Goal: Information Seeking & Learning: Learn about a topic

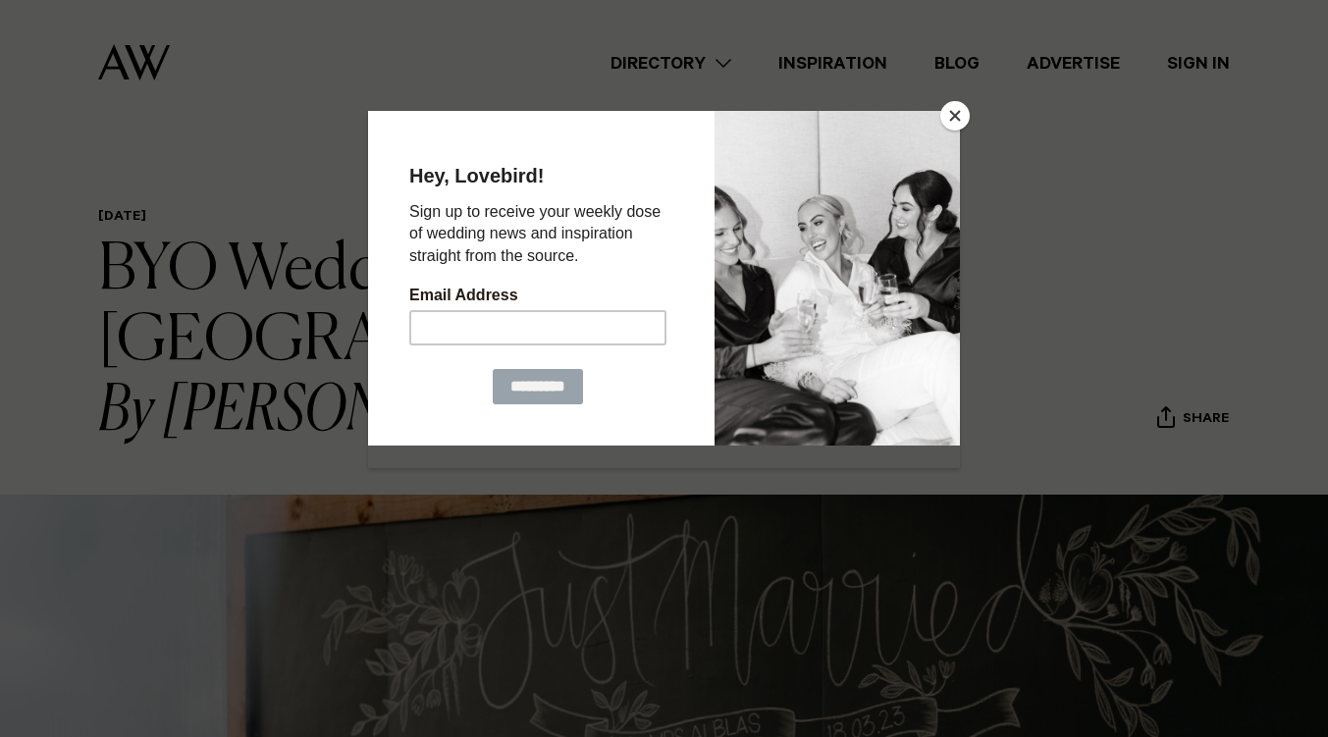
click at [147, 306] on div at bounding box center [664, 368] width 1328 height 737
click at [964, 111] on button "Close" at bounding box center [954, 115] width 29 height 29
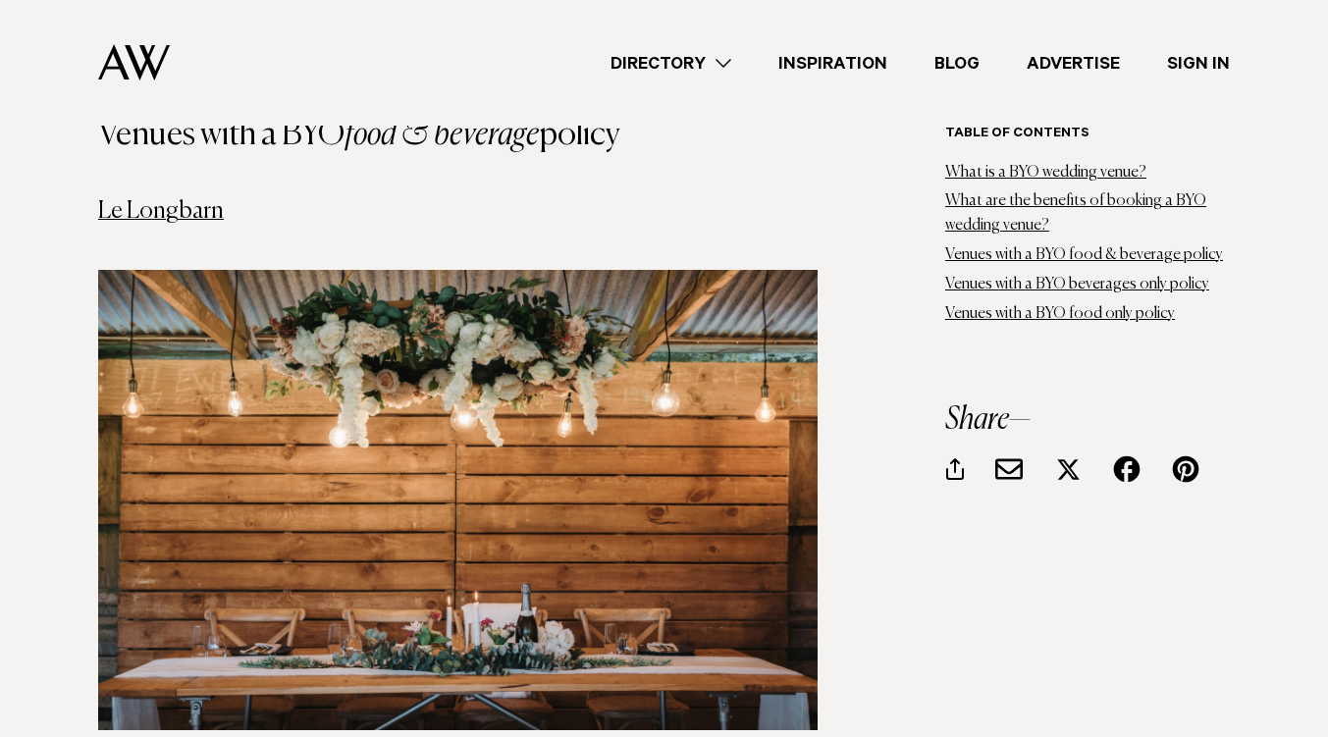
scroll to position [3024, 0]
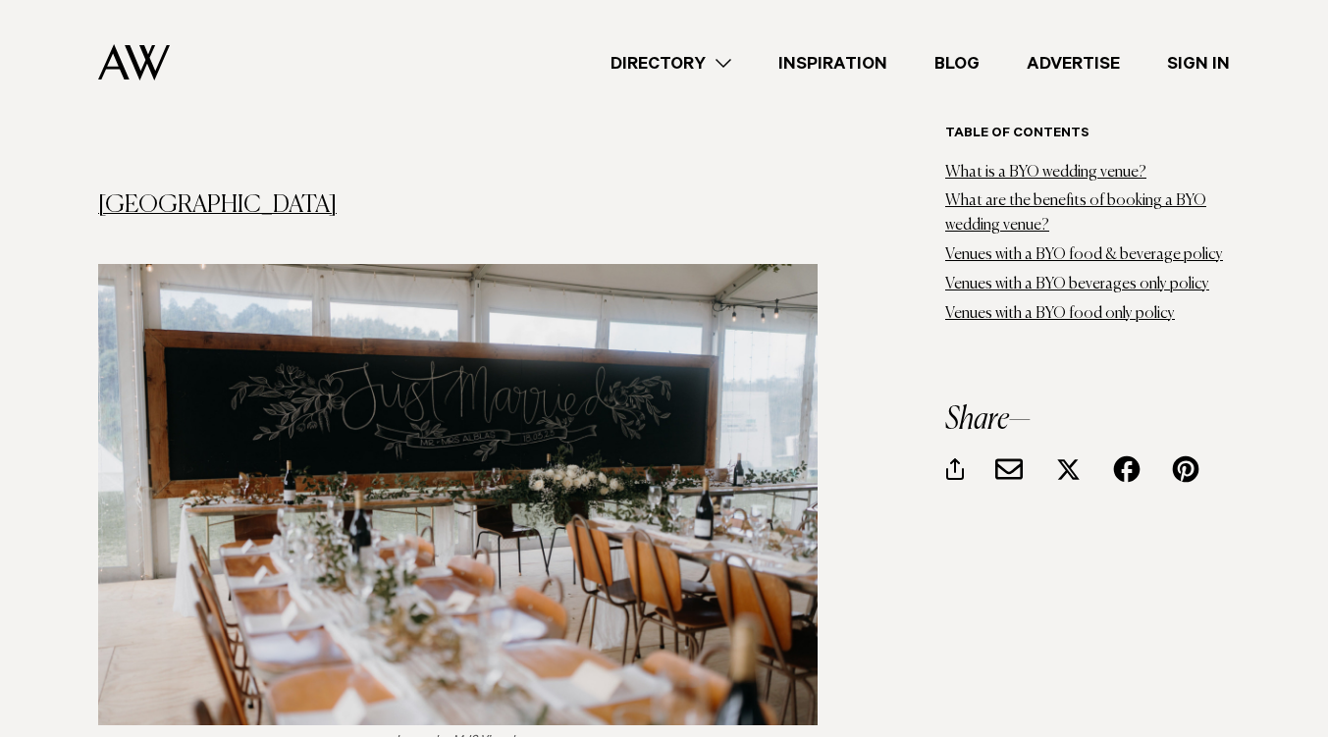
click at [443, 266] on img at bounding box center [458, 494] width 720 height 460
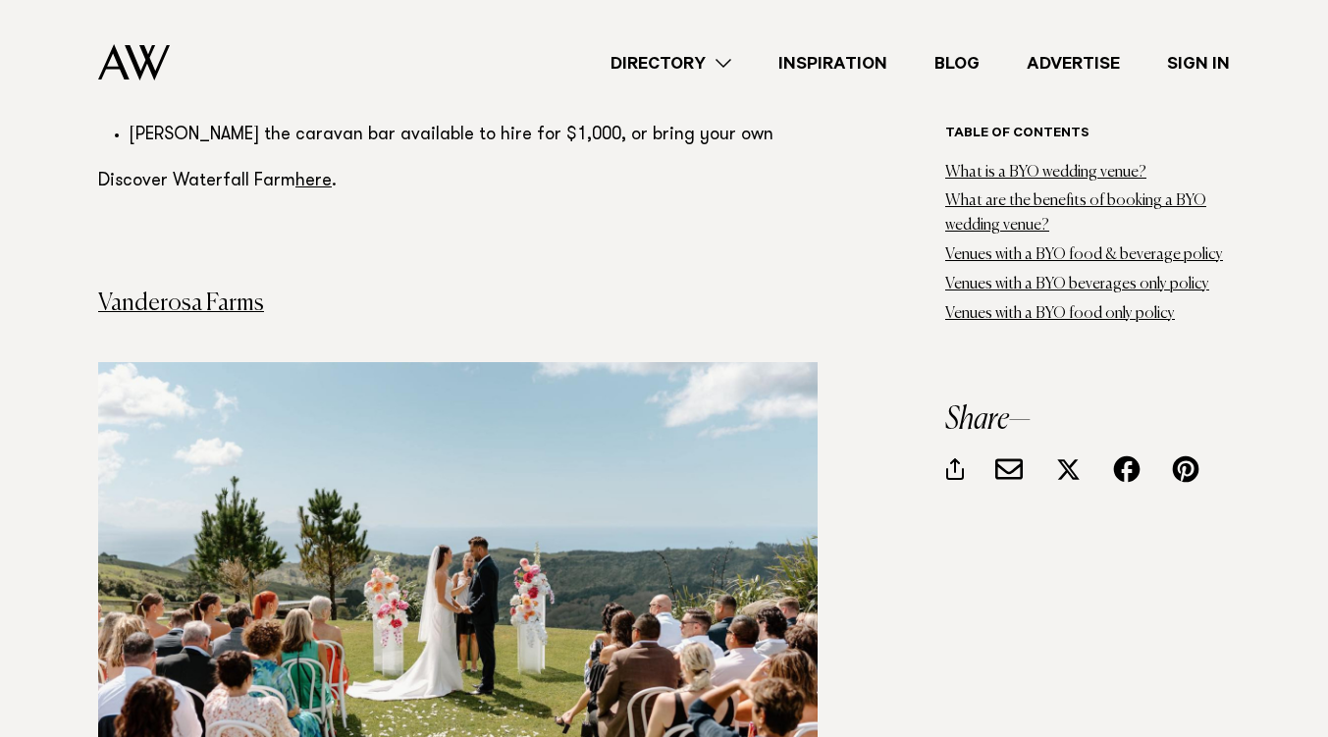
scroll to position [4956, 0]
click at [152, 291] on link "Vanderosa Farms" at bounding box center [181, 303] width 166 height 24
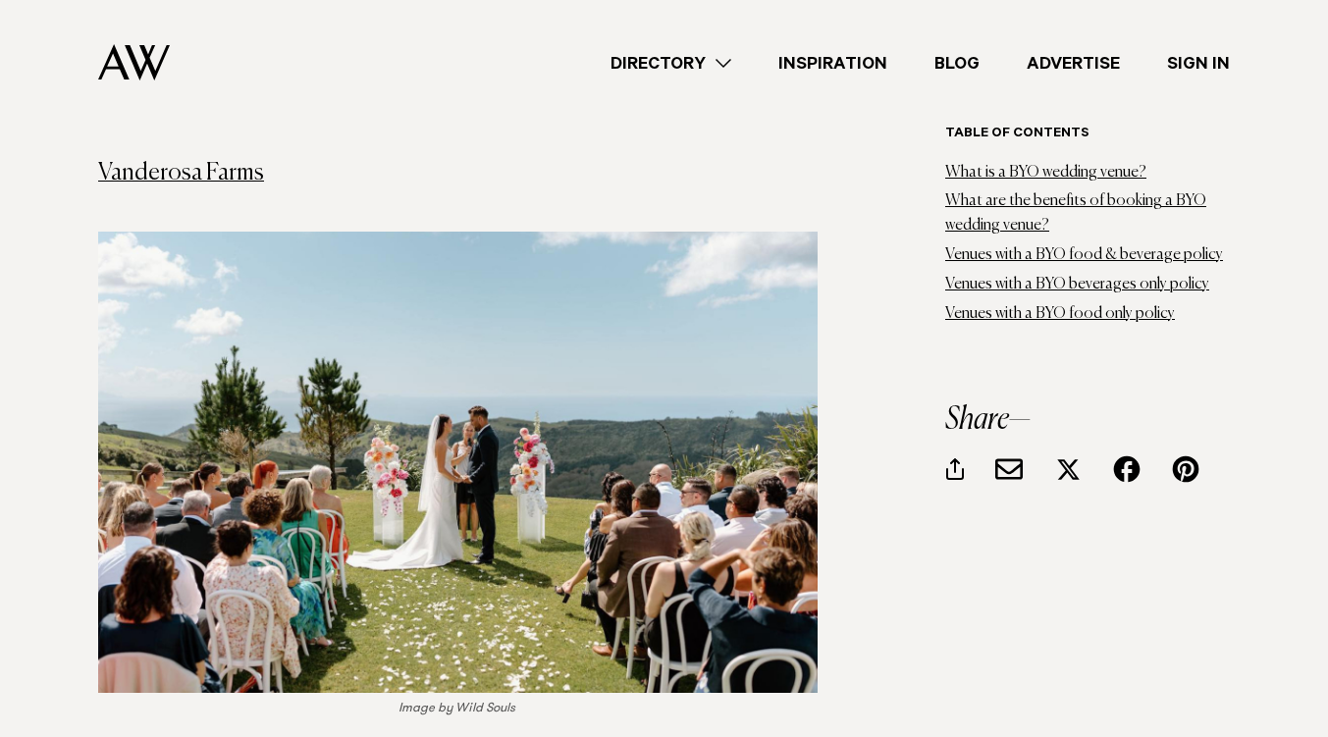
scroll to position [5223, 0]
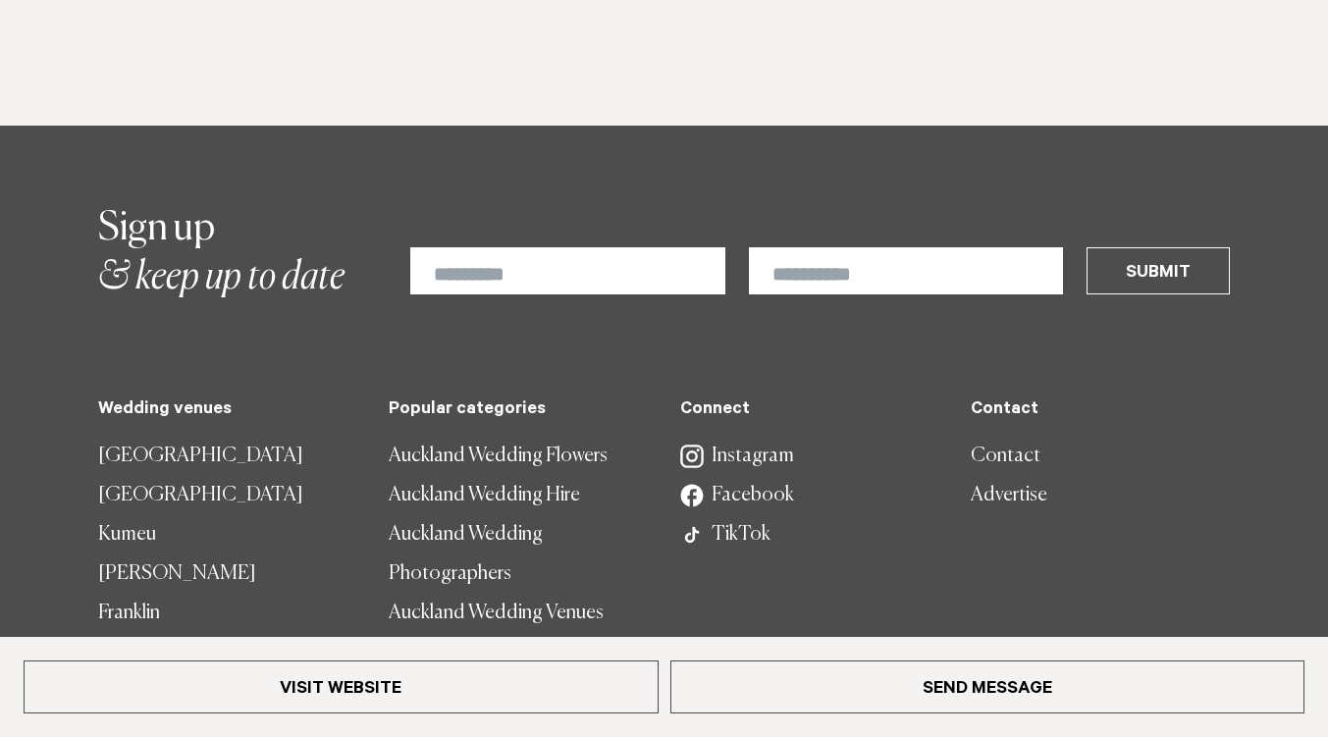
scroll to position [2021, 0]
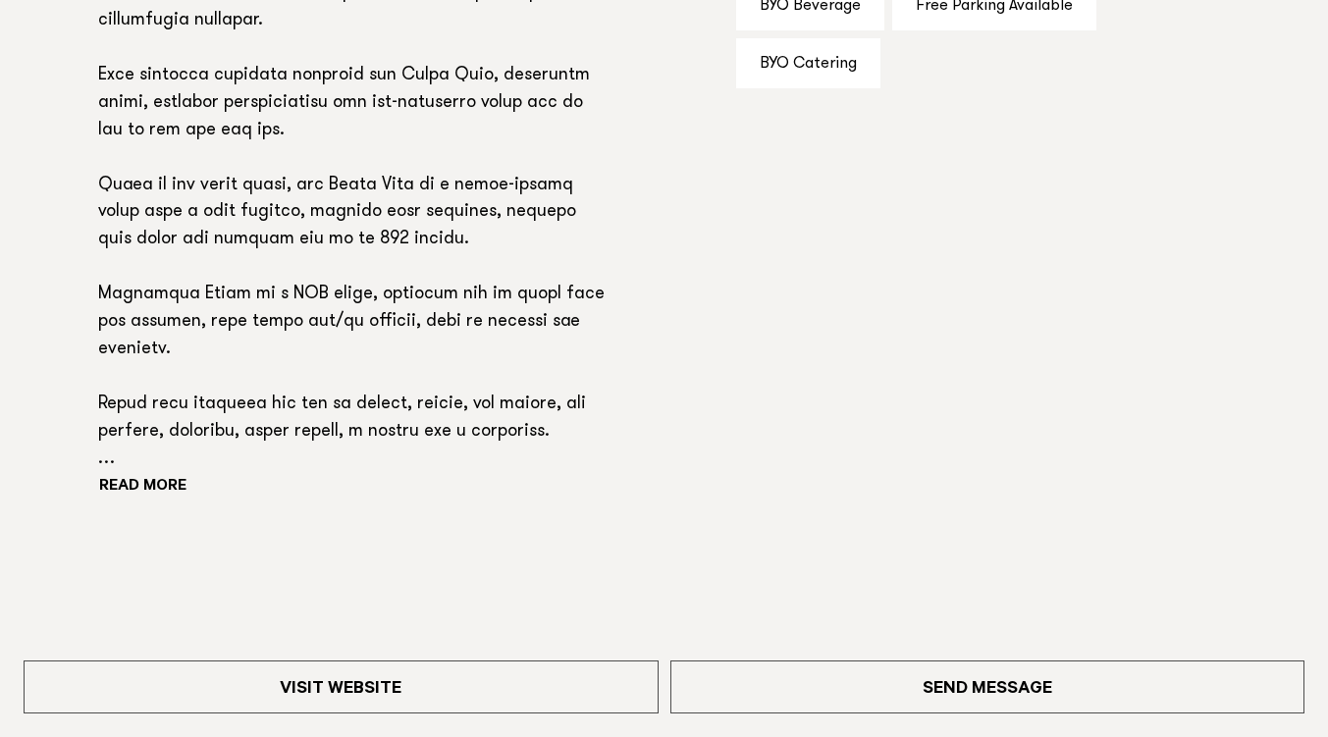
scroll to position [1509, 0]
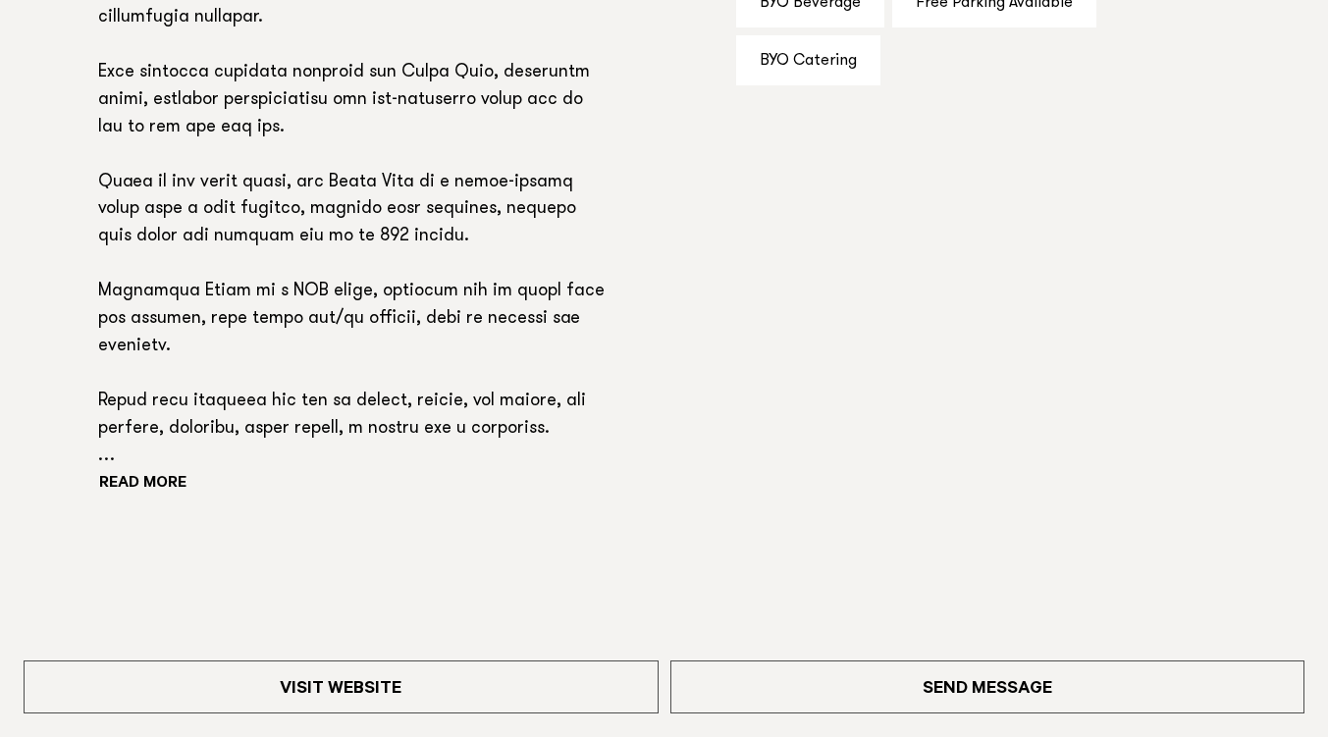
click at [145, 432] on p at bounding box center [353, 197] width 511 height 548
click at [148, 470] on button "Read more" at bounding box center [186, 484] width 177 height 29
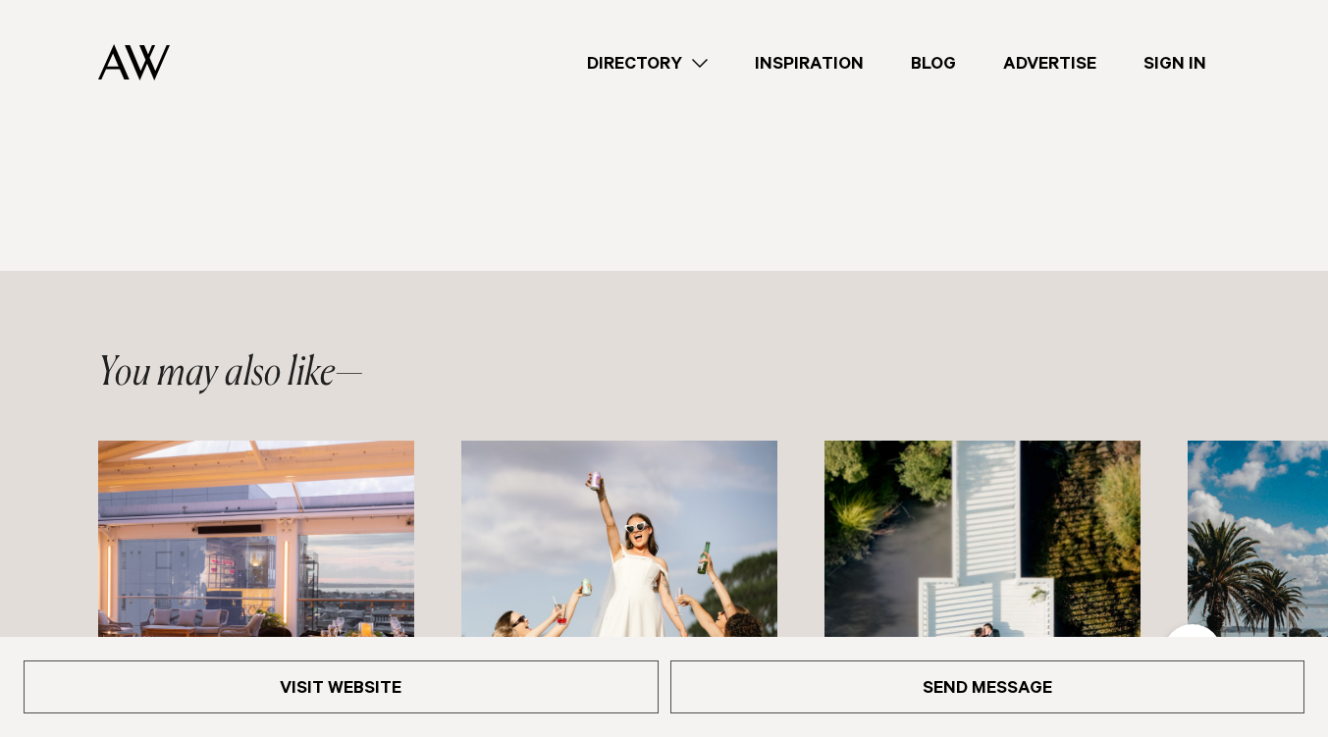
scroll to position [1651, 0]
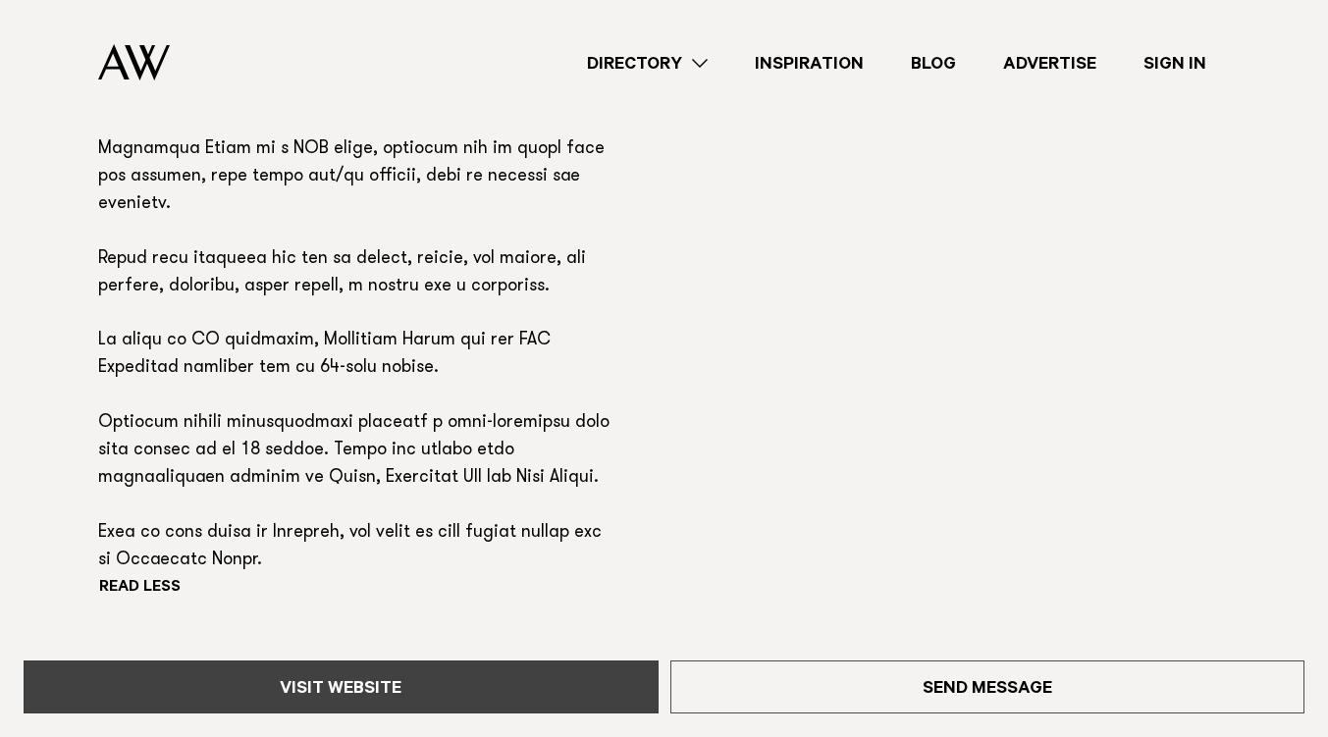
click at [265, 680] on link "Visit Website" at bounding box center [341, 687] width 635 height 53
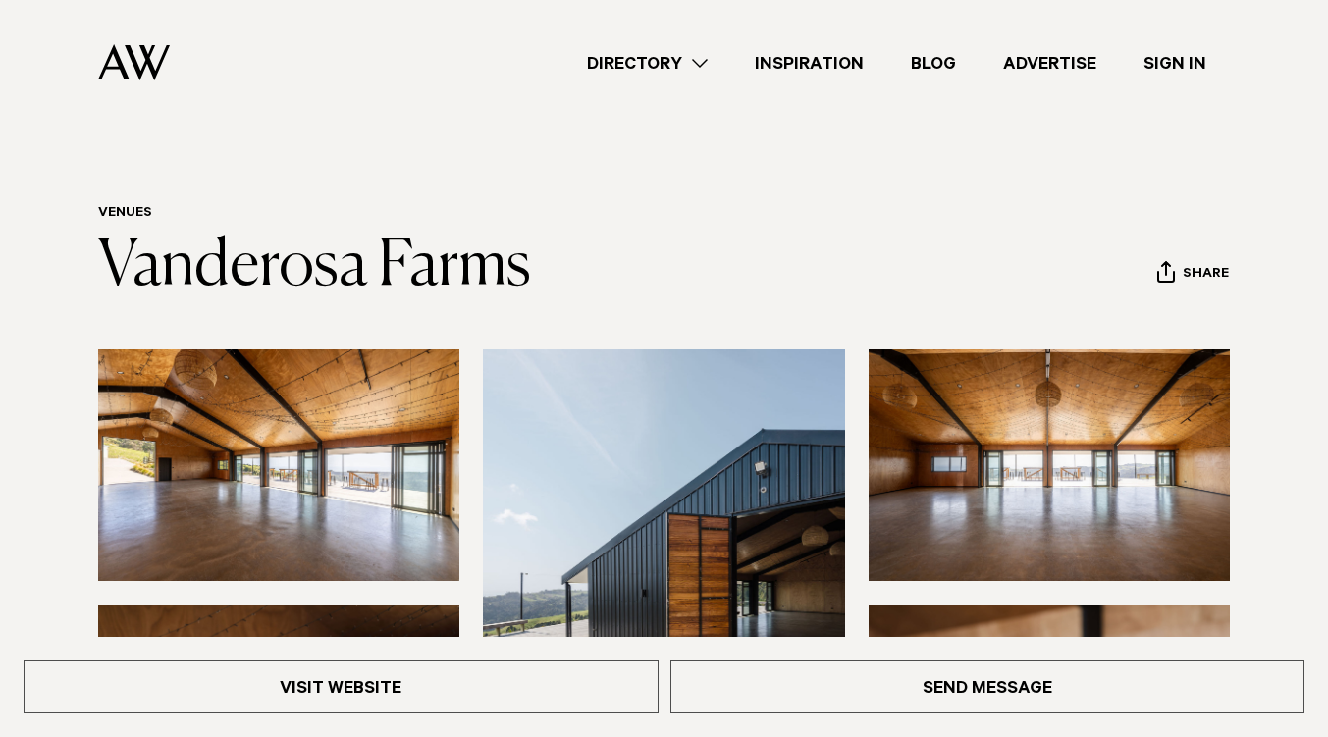
scroll to position [0, 0]
